Goal: Navigation & Orientation: Find specific page/section

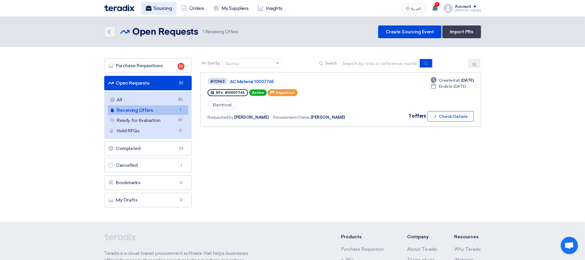
click at [153, 6] on link "Sourcing" at bounding box center [159, 8] width 36 height 13
click at [155, 7] on link "Sourcing" at bounding box center [159, 8] width 36 height 13
click at [165, 7] on link "Sourcing" at bounding box center [159, 8] width 36 height 13
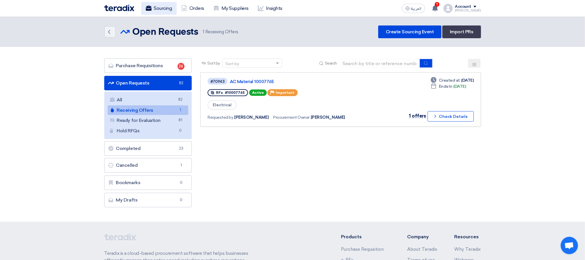
click at [156, 9] on link "Sourcing" at bounding box center [159, 8] width 36 height 13
click at [158, 24] on header "Back Open Requests Open Requests 1" at bounding box center [292, 32] width 585 height 30
click at [152, 8] on link "Sourcing" at bounding box center [159, 8] width 36 height 13
click at [151, 96] on link "All All 82" at bounding box center [148, 100] width 81 height 10
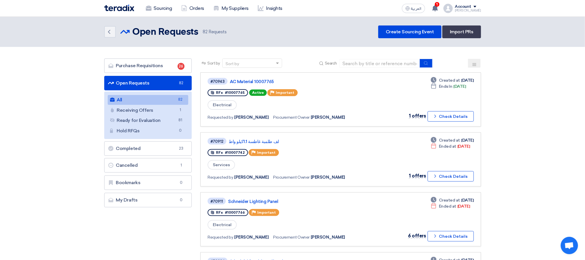
click at [309, 25] on div "Back Open Requests Open Requests 82 Requests Create Sourcing Event Import PRs" at bounding box center [292, 31] width 377 height 13
click at [272, 31] on div "Back Open Requests Open Requests 82 Requests Create Sourcing Event Import PRs" at bounding box center [292, 31] width 377 height 13
